Goal: Information Seeking & Learning: Learn about a topic

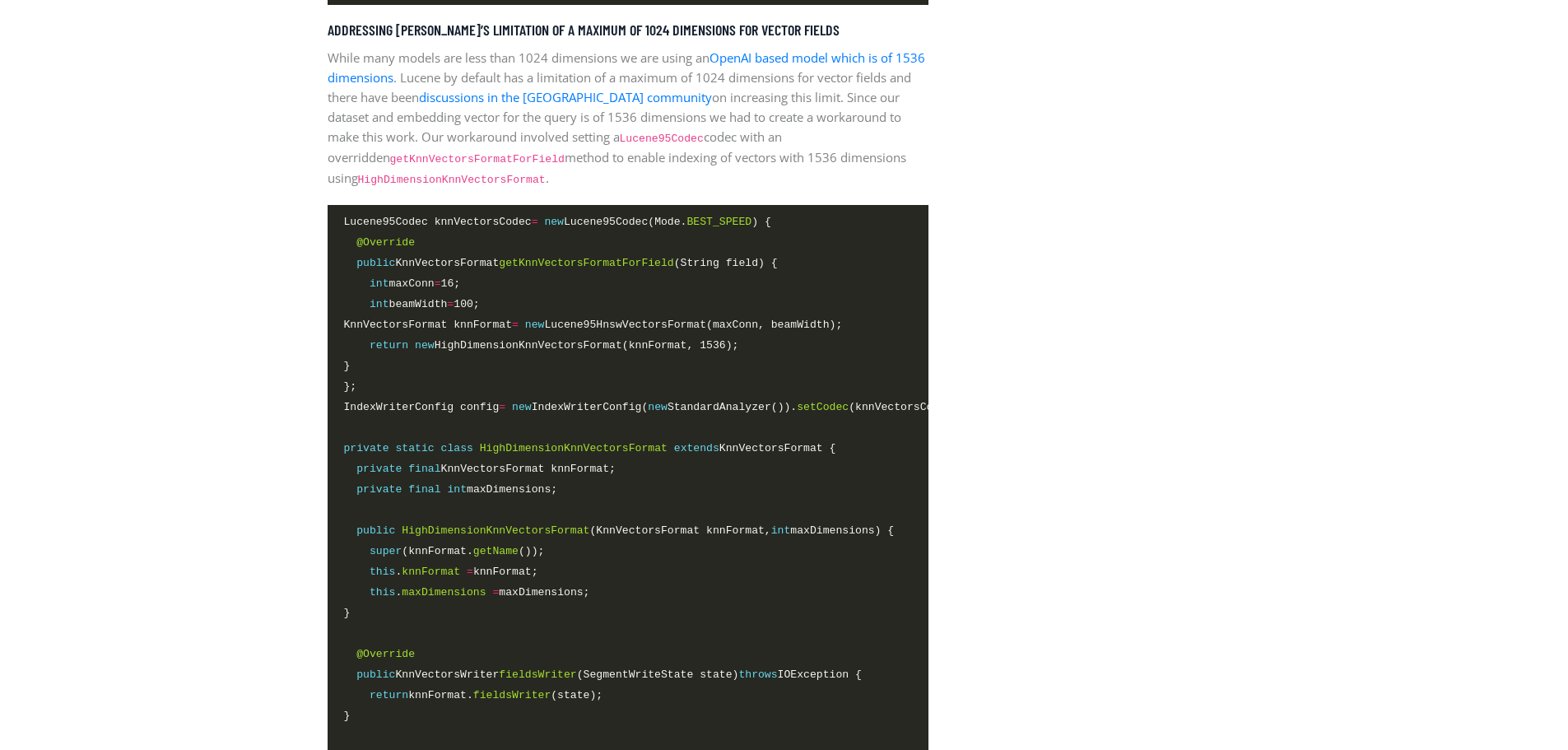
scroll to position [2718, 0]
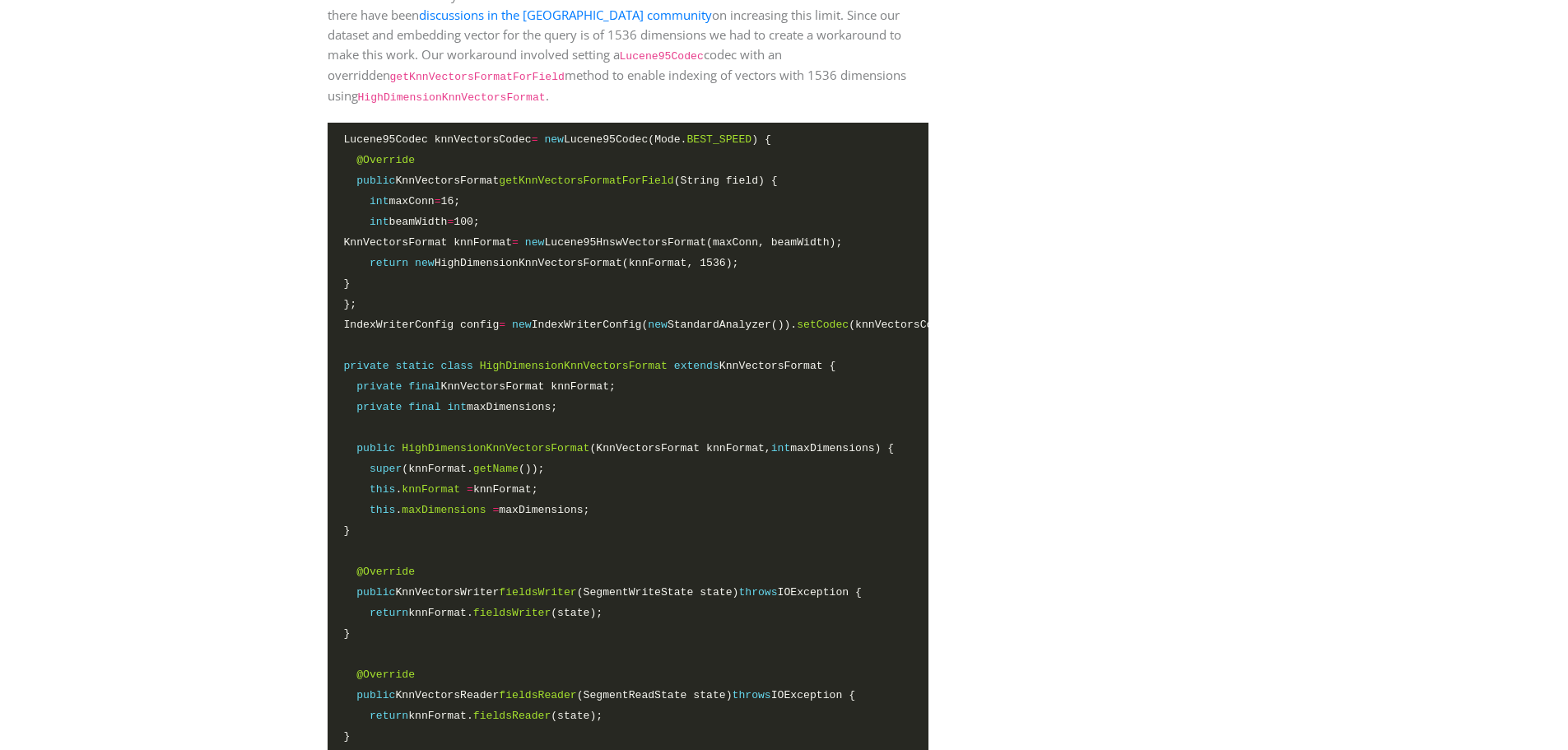
click at [1232, 165] on aside "Latest Article Building the foundations: Apache Lucene Accelerated with the NVI…" at bounding box center [1097, 617] width 313 height 5527
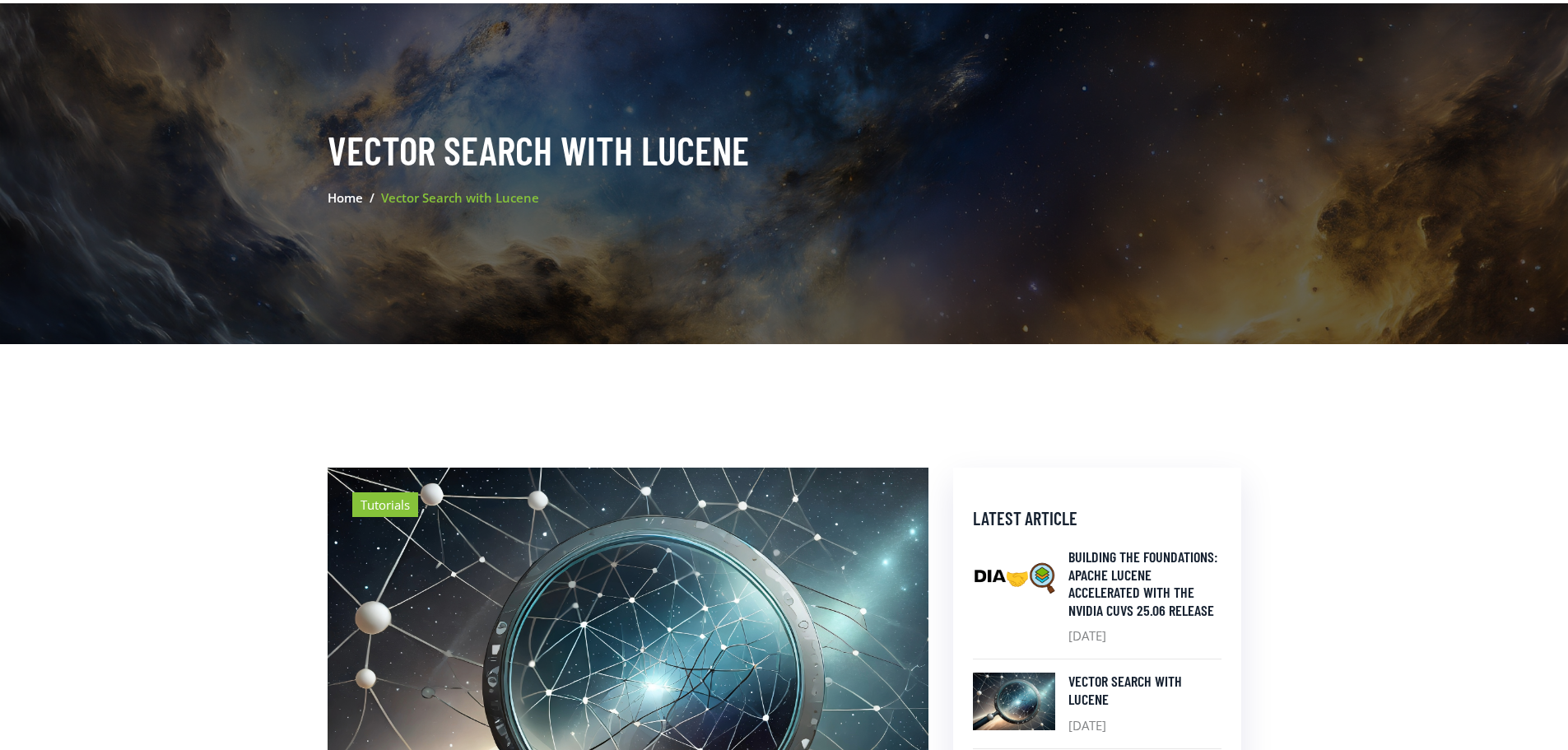
scroll to position [0, 0]
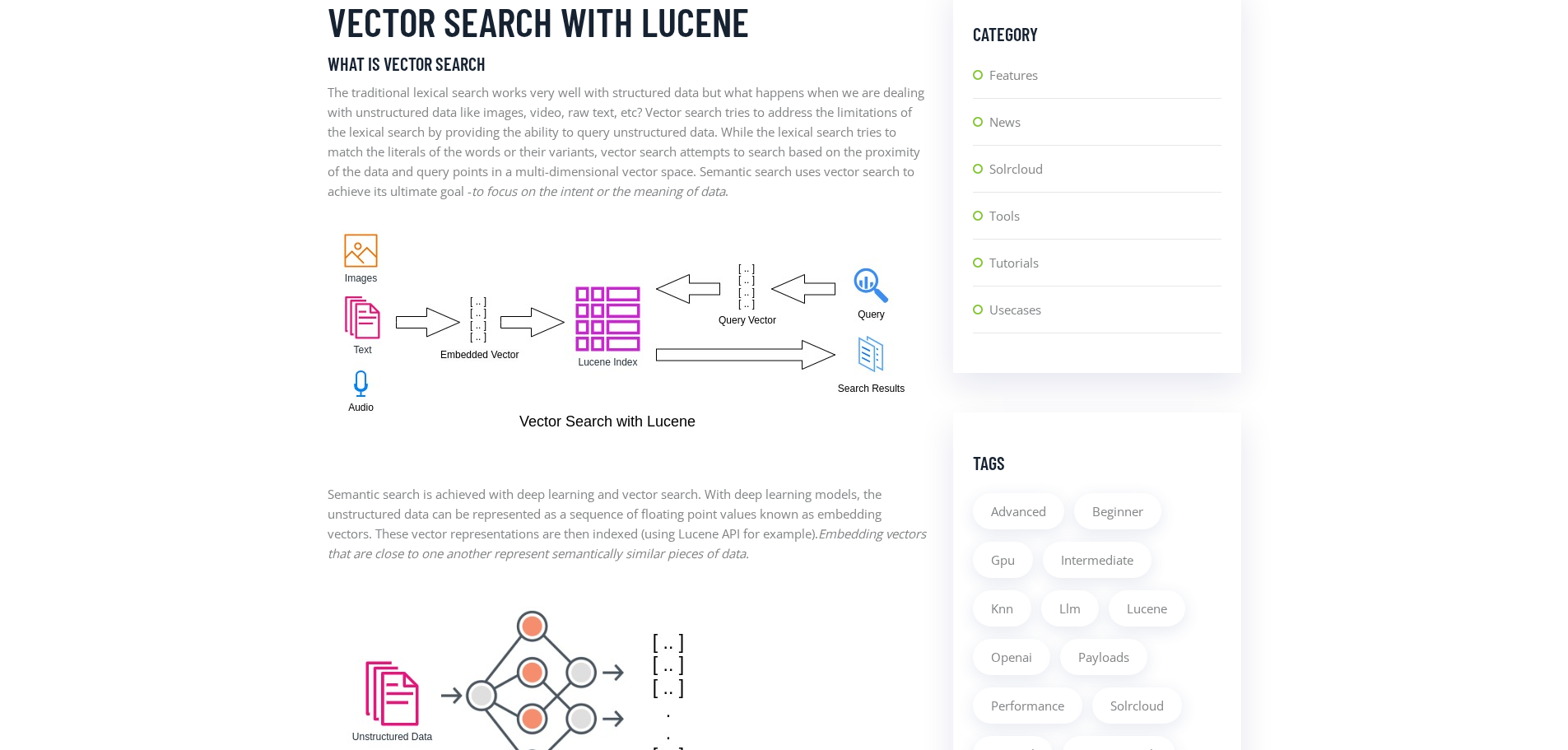
scroll to position [1070, 0]
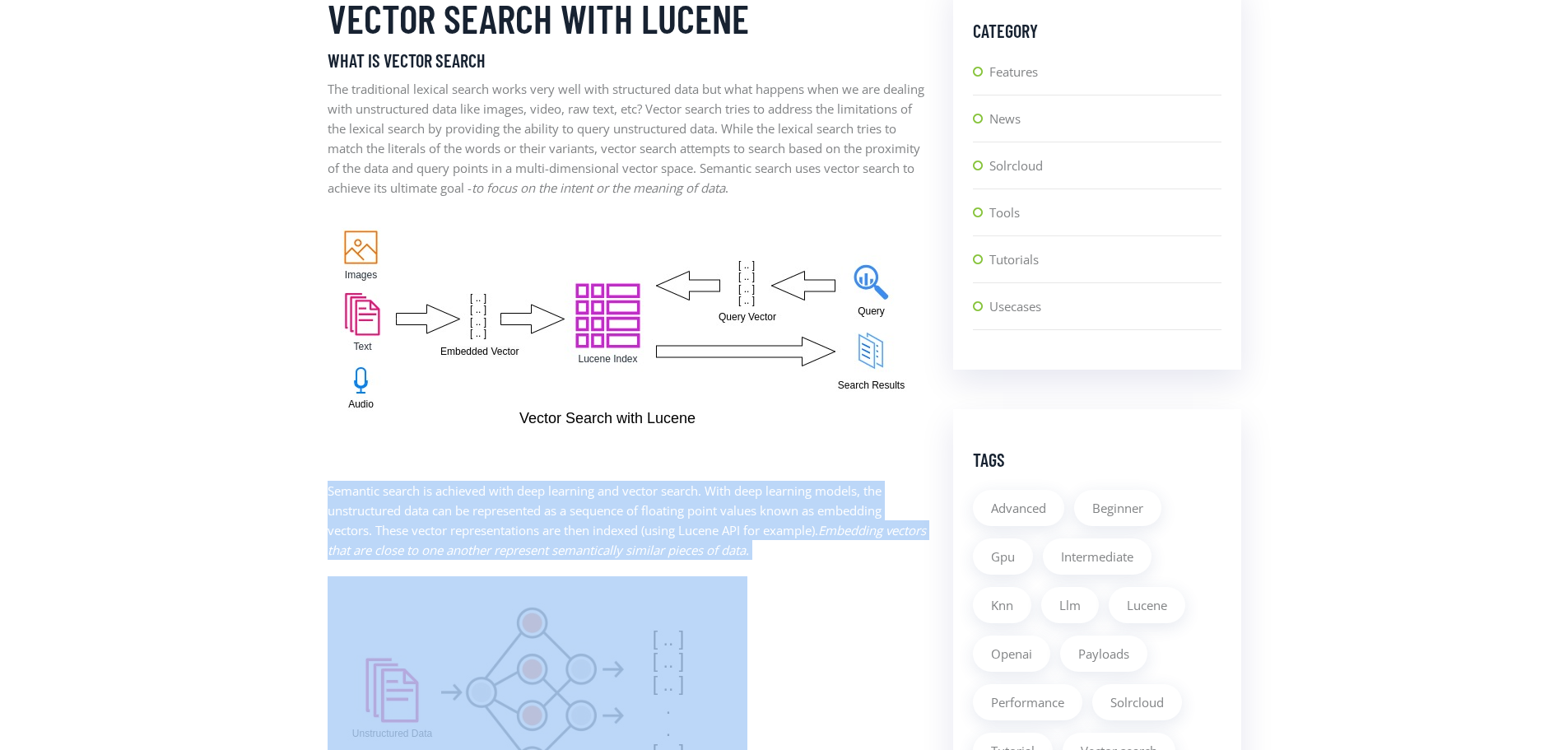
drag, startPoint x: 328, startPoint y: 485, endPoint x: 892, endPoint y: 566, distance: 569.8
click at [862, 530] on em "Embedding vectors that are close to one another represent semantically similar …" at bounding box center [627, 540] width 599 height 36
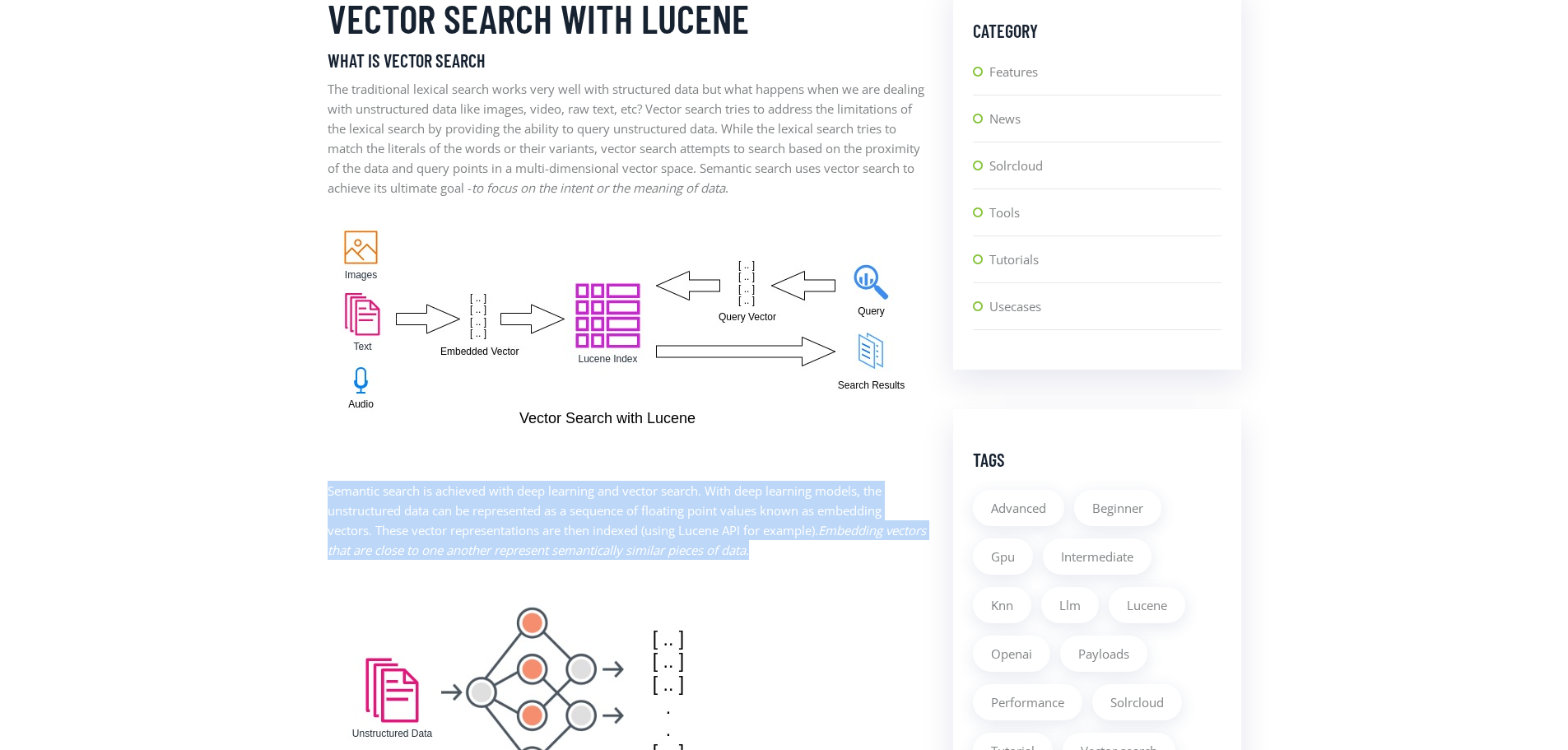
drag, startPoint x: 822, startPoint y: 558, endPoint x: 325, endPoint y: 498, distance: 500.6
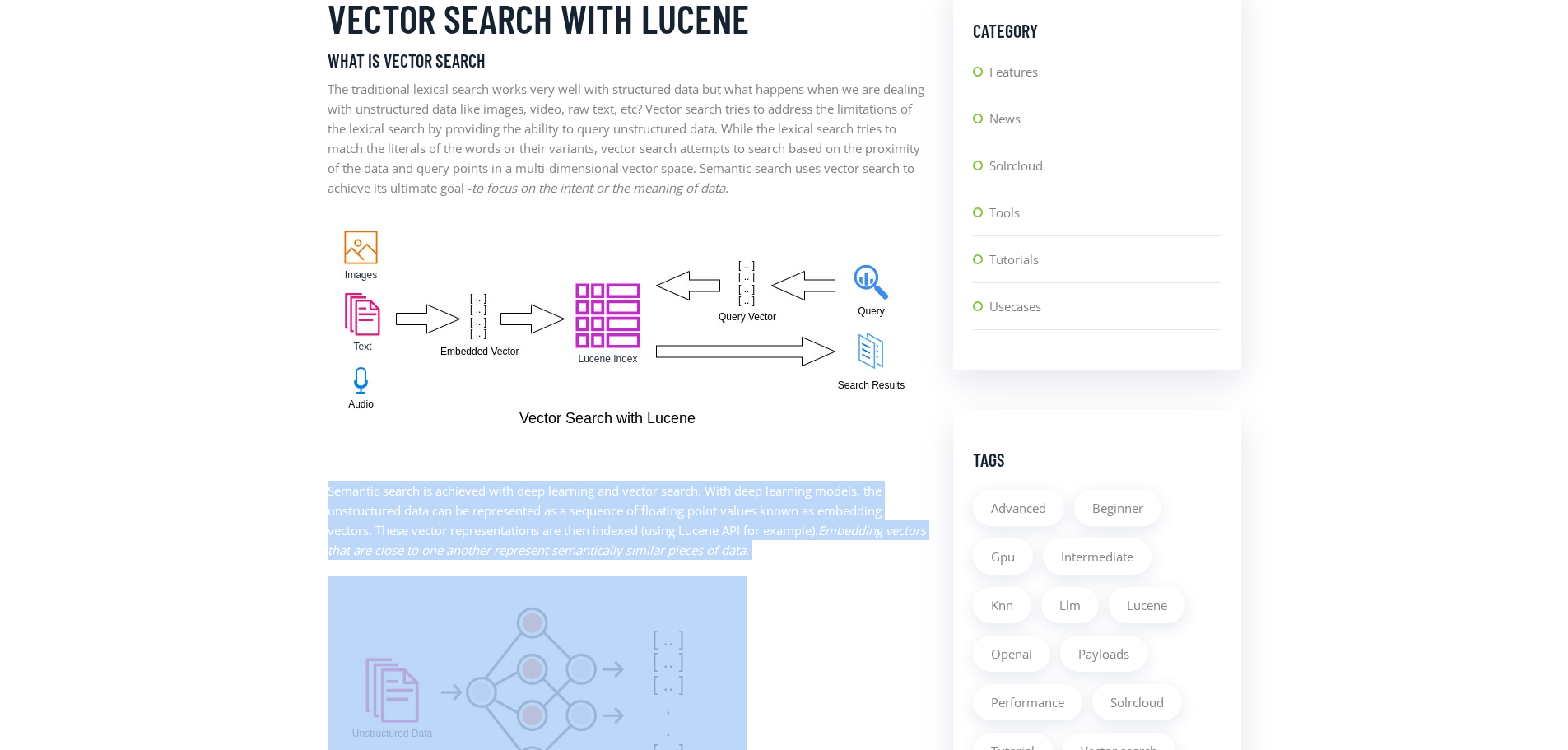
drag, startPoint x: 320, startPoint y: 486, endPoint x: 795, endPoint y: 564, distance: 481.4
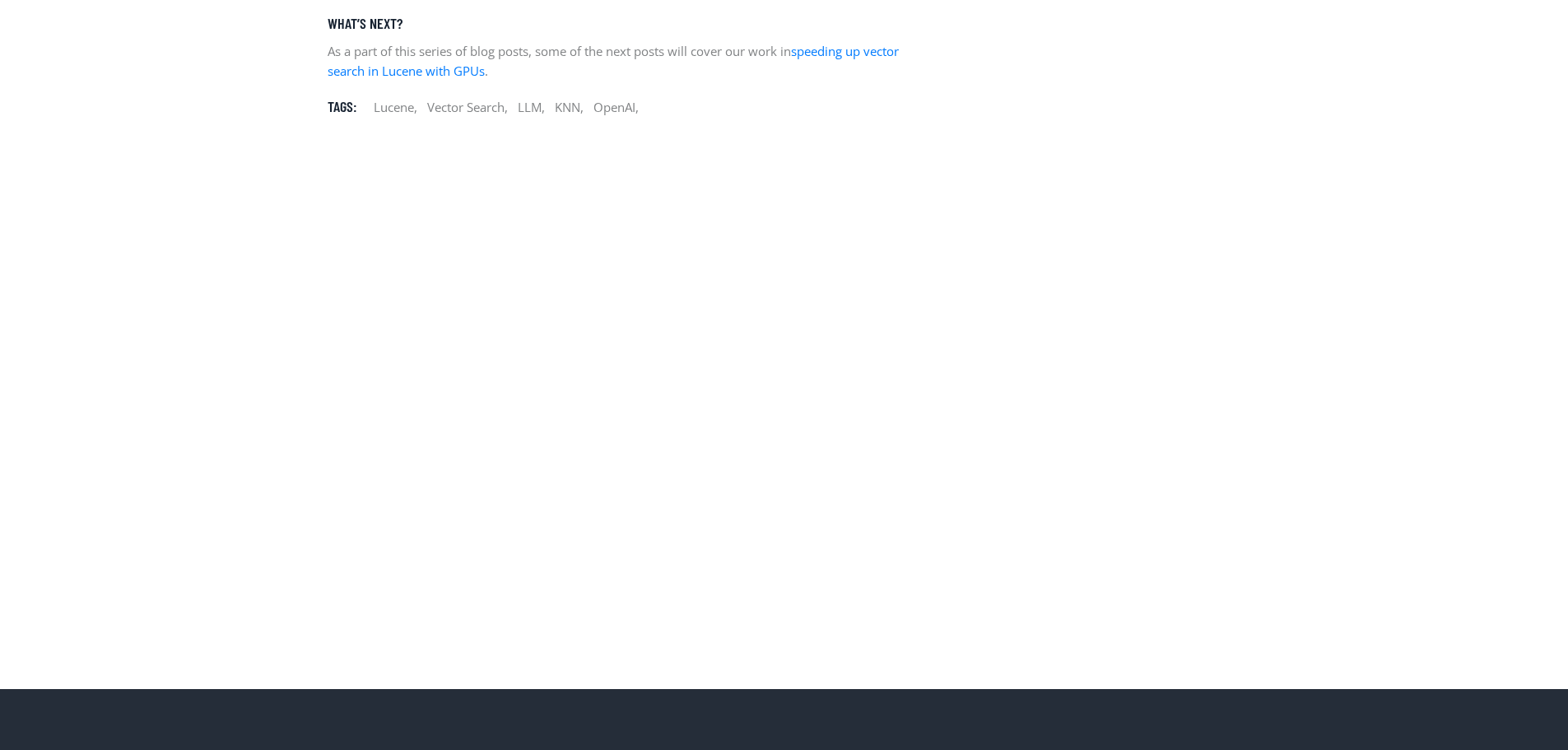
scroll to position [5271, 0]
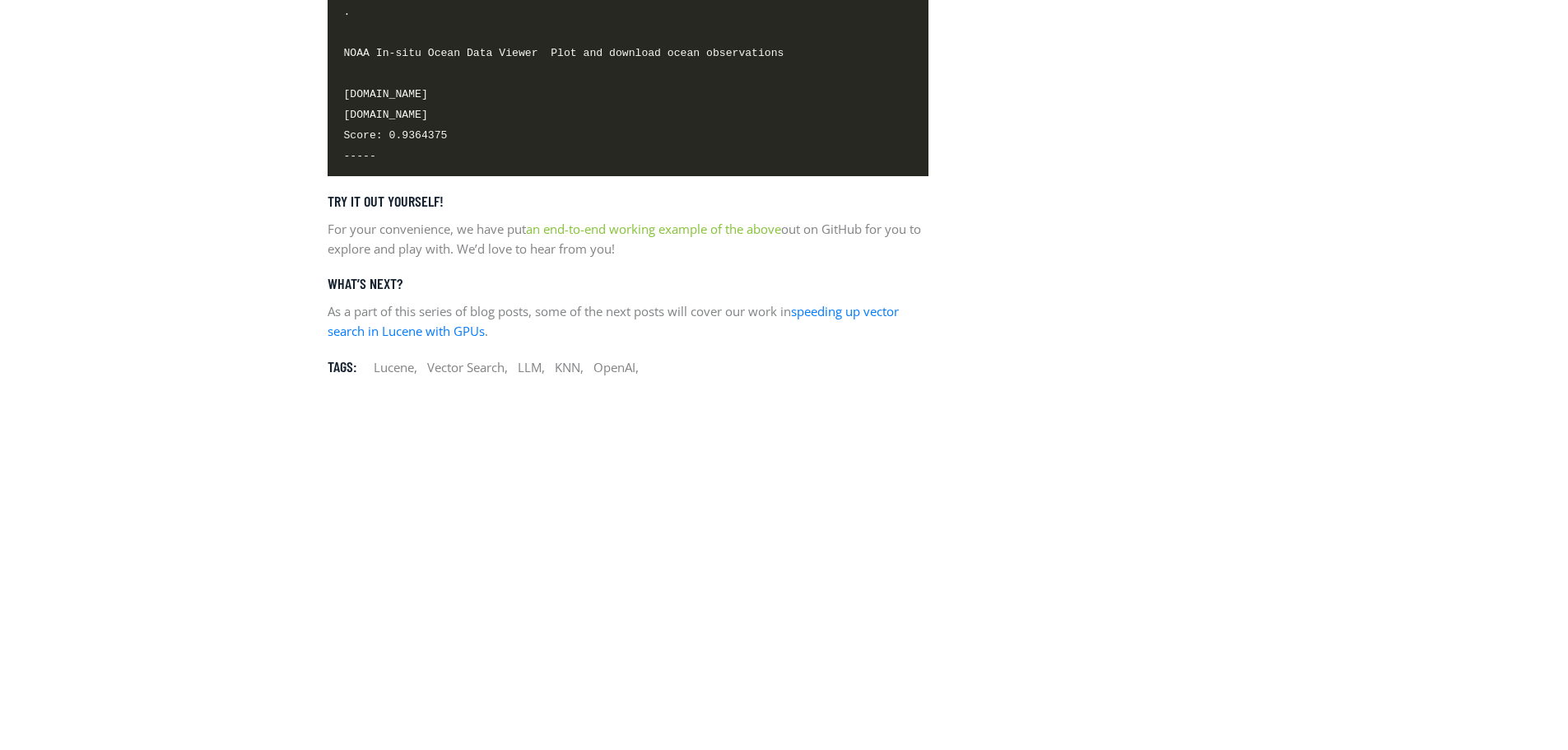
click at [640, 237] on link "an end-to-end working example of the above" at bounding box center [653, 228] width 255 height 16
